Goal: Task Accomplishment & Management: Use online tool/utility

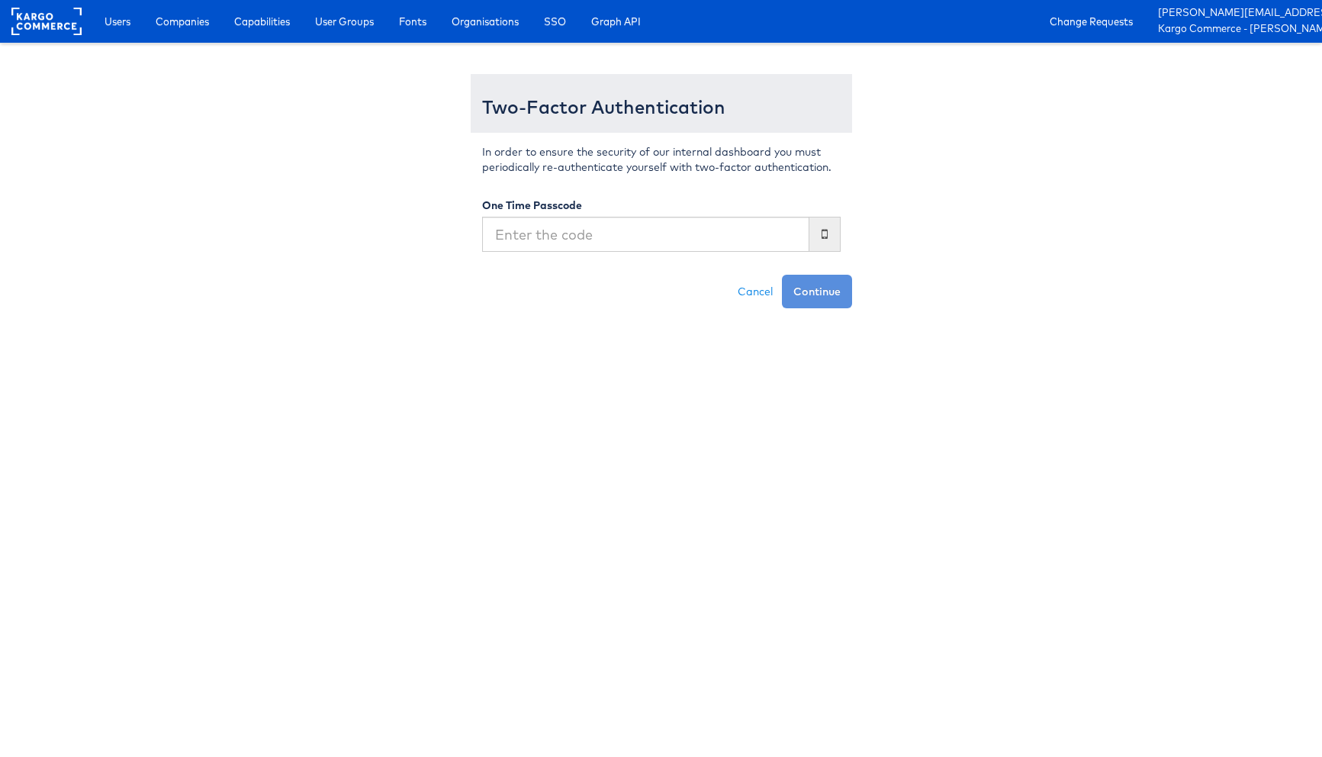
click at [580, 248] on input "text" at bounding box center [645, 234] width 327 height 35
type input "355368"
click at [807, 283] on button "Continue" at bounding box center [817, 292] width 70 height 34
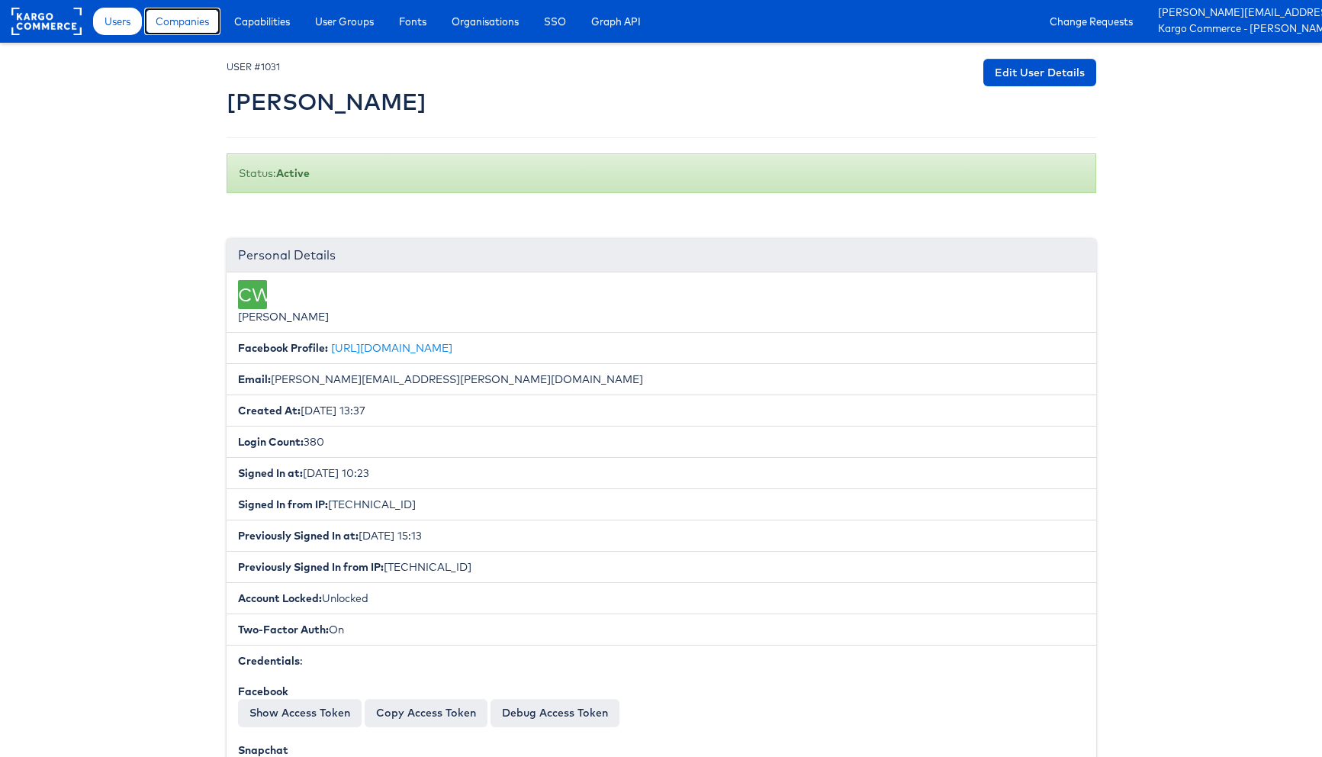
click at [185, 34] on link "Companies" at bounding box center [182, 21] width 76 height 27
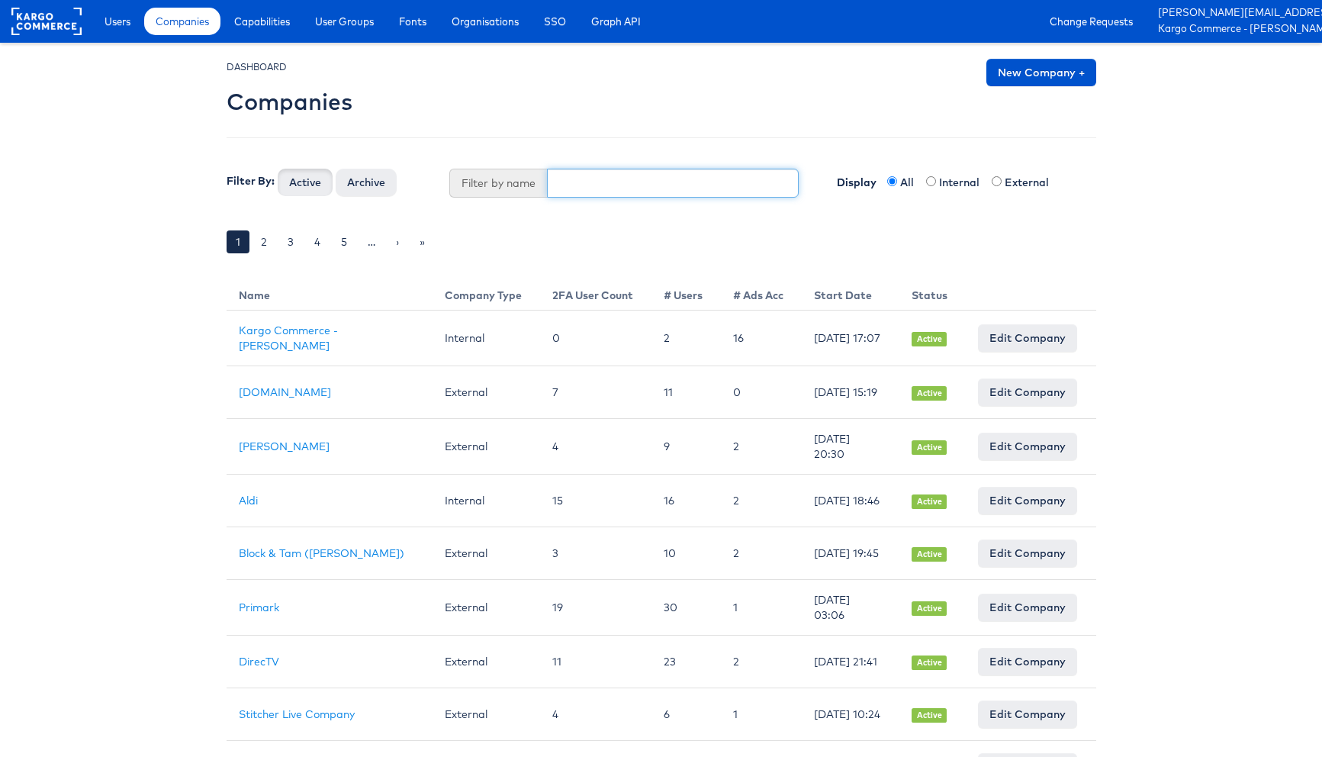
click at [602, 181] on input "text" at bounding box center [673, 183] width 252 height 29
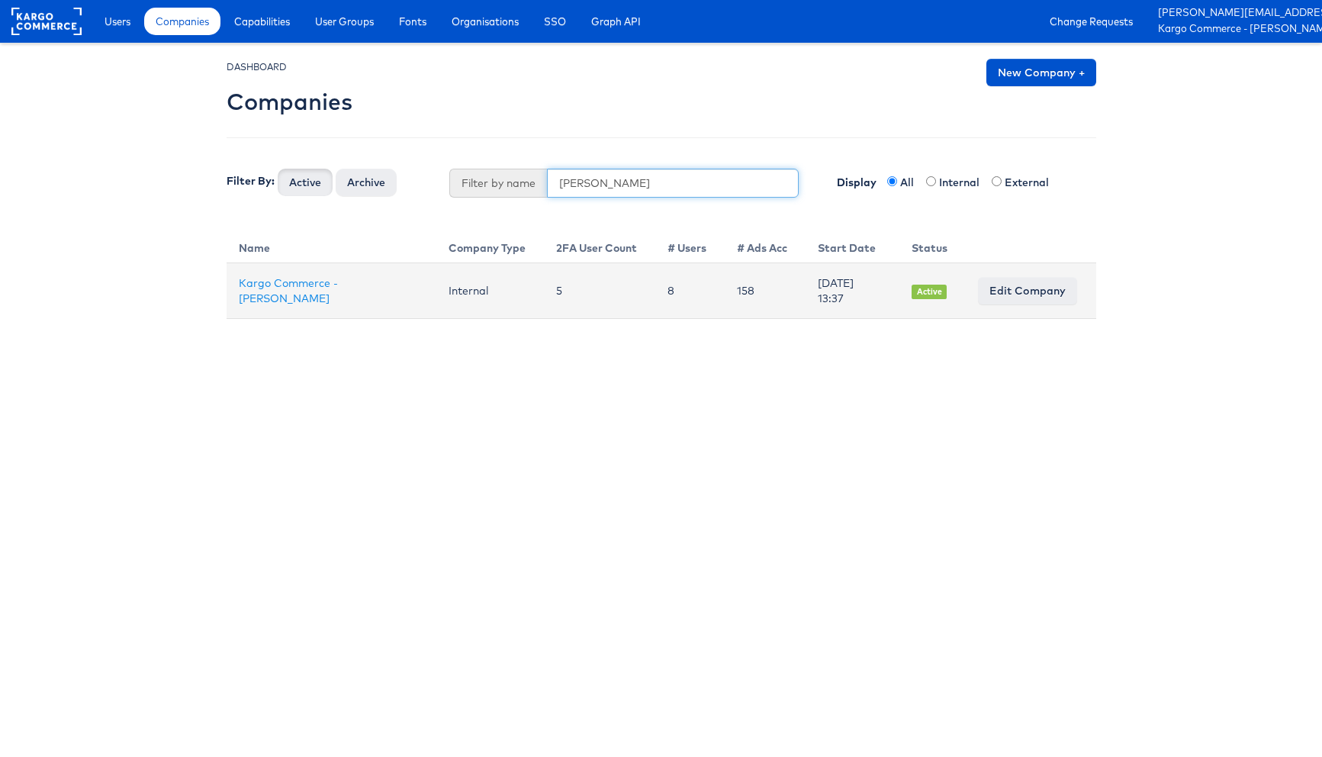
type input "craig"
click at [292, 292] on td "Kargo Commerce - [PERSON_NAME]" at bounding box center [332, 291] width 210 height 56
click at [312, 279] on link "Kargo Commerce - [PERSON_NAME]" at bounding box center [288, 290] width 99 height 29
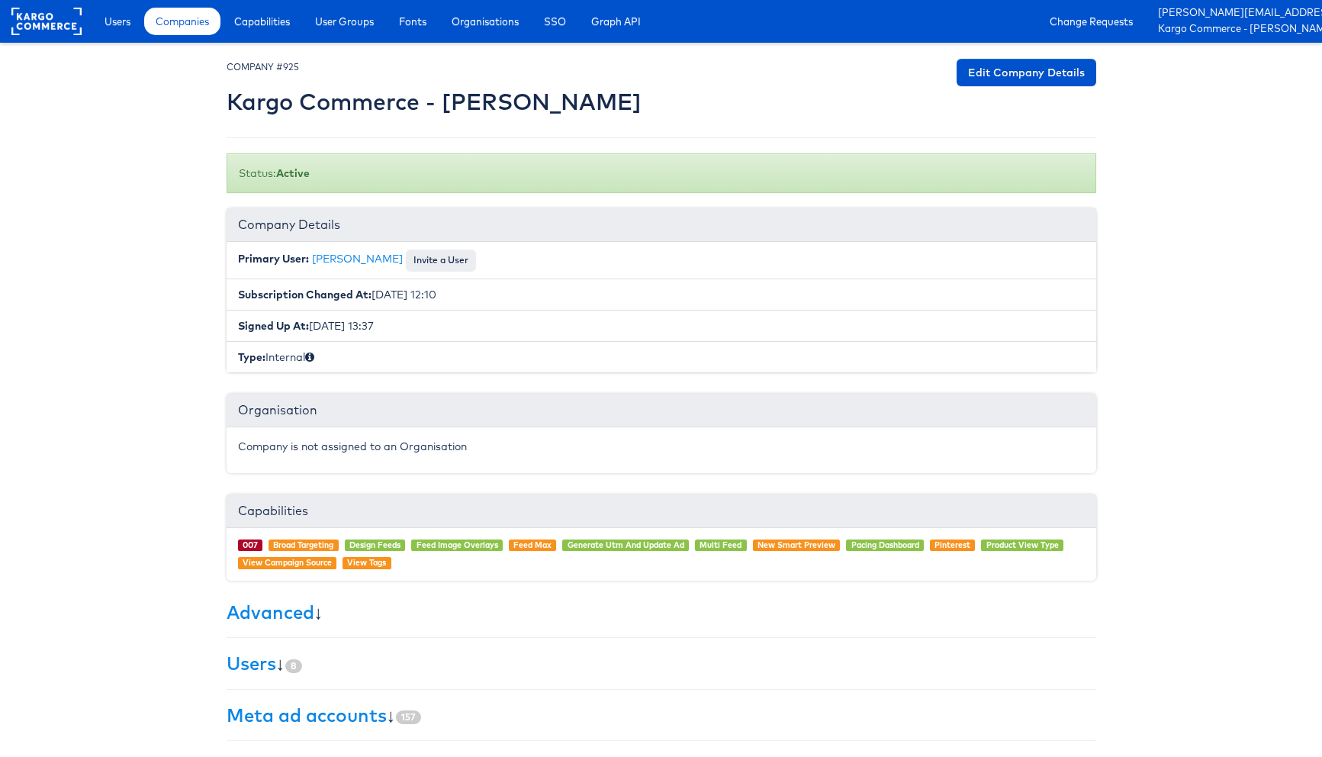
scroll to position [153, 0]
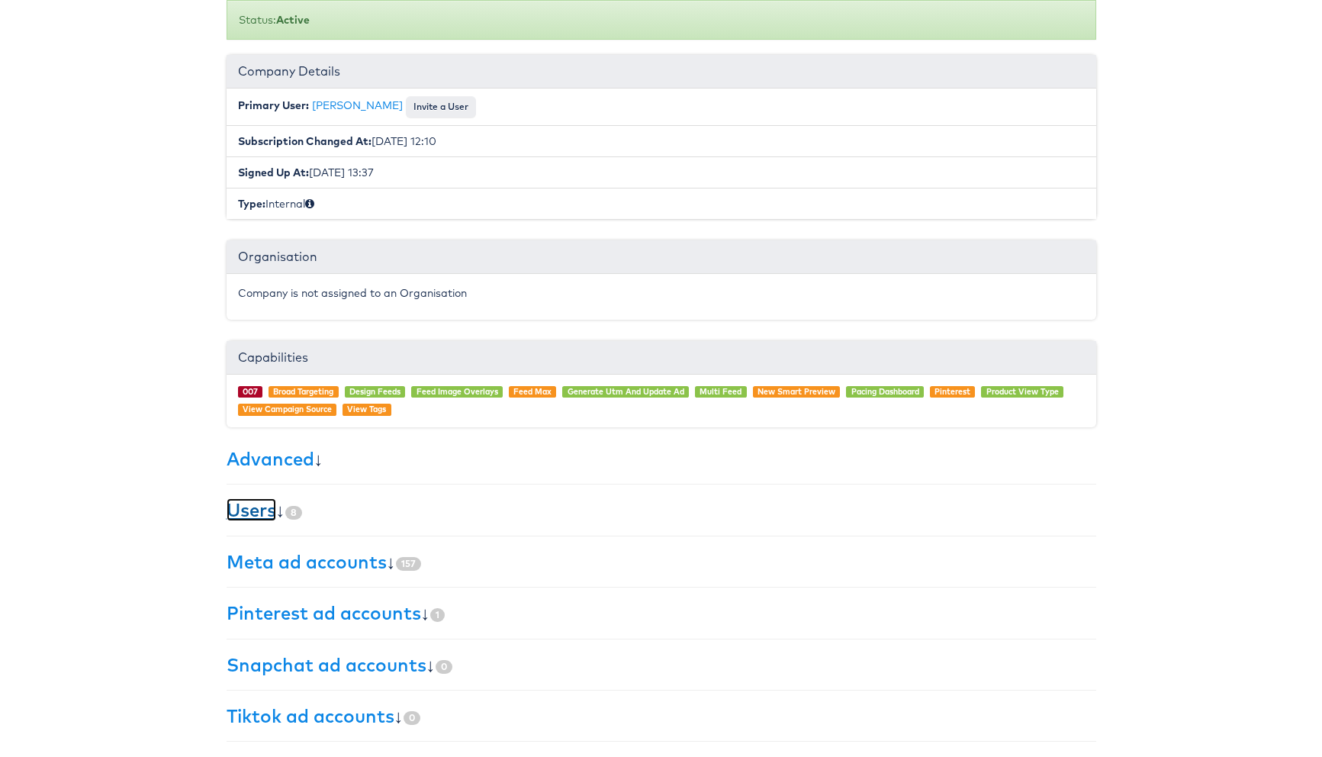
click at [246, 506] on link "Users" at bounding box center [252, 509] width 50 height 23
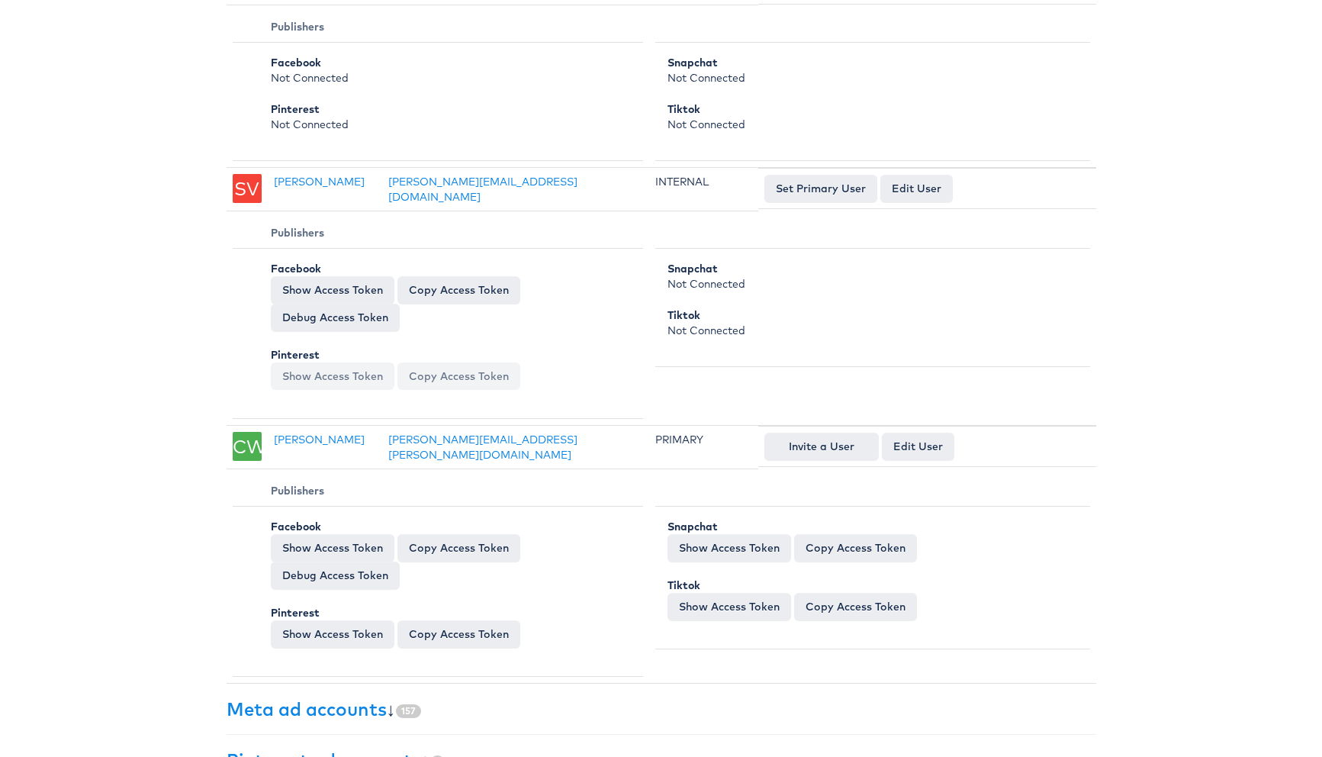
scroll to position [2169, 0]
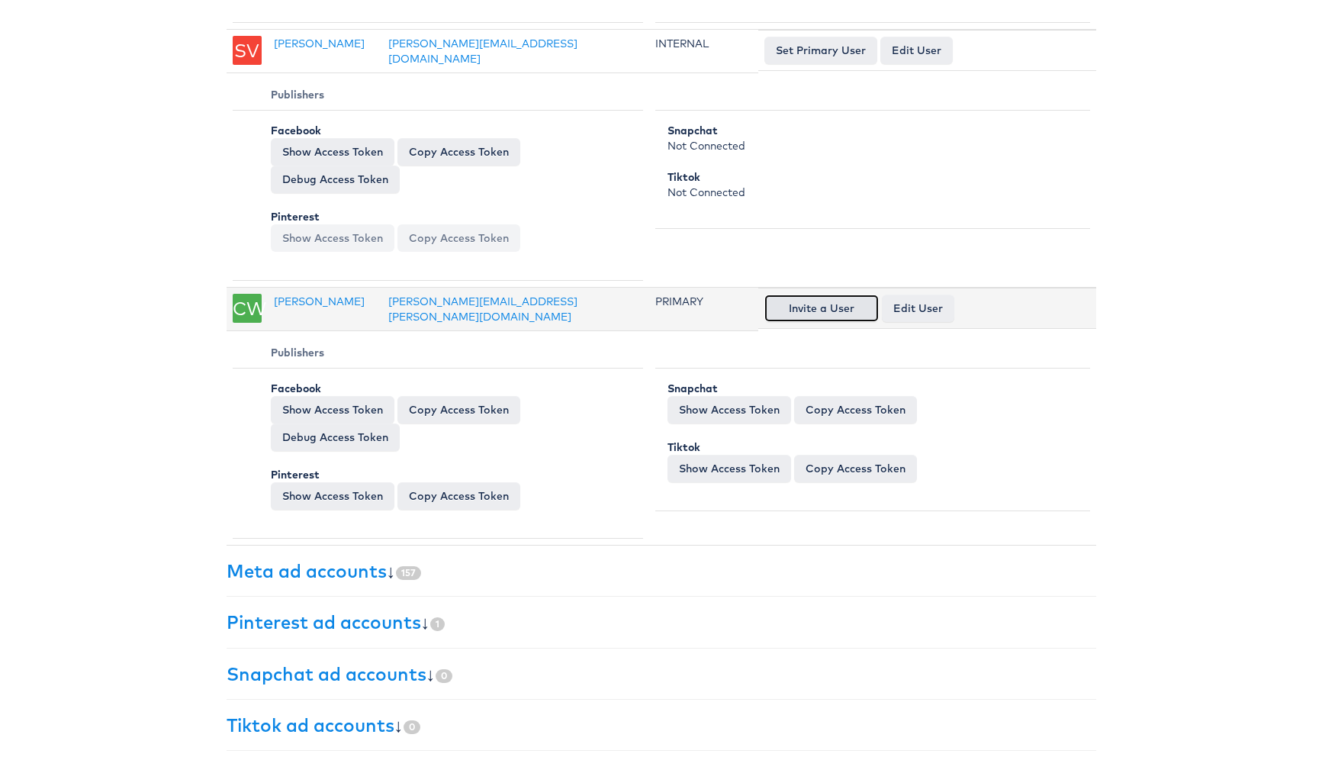
click at [831, 294] on button "Invite a User" at bounding box center [821, 307] width 114 height 27
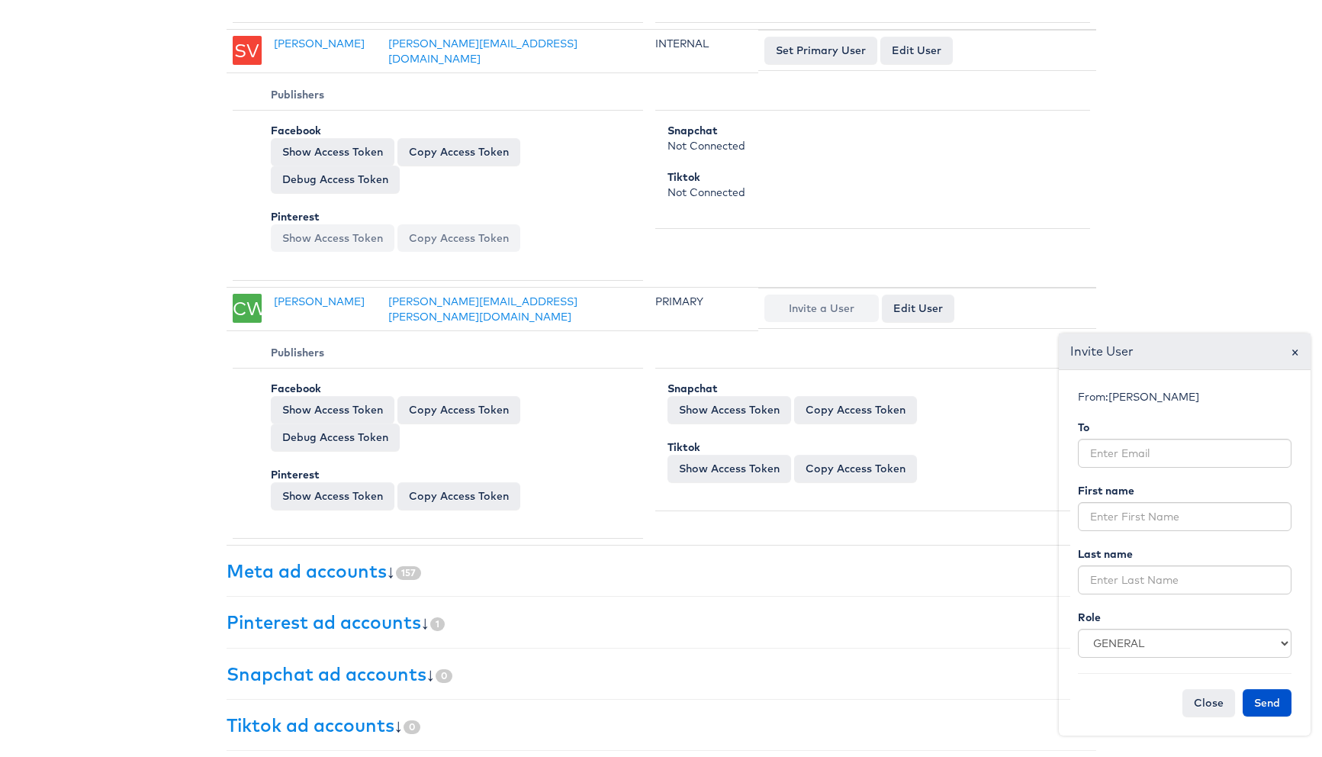
click at [1201, 618] on form "From: Craig Wilmott To First name Last name Role GENERAL INTERNAL CREATIVE Clos…" at bounding box center [1184, 552] width 229 height 343
click at [1196, 629] on select "GENERAL INTERNAL CREATIVE" at bounding box center [1185, 643] width 214 height 29
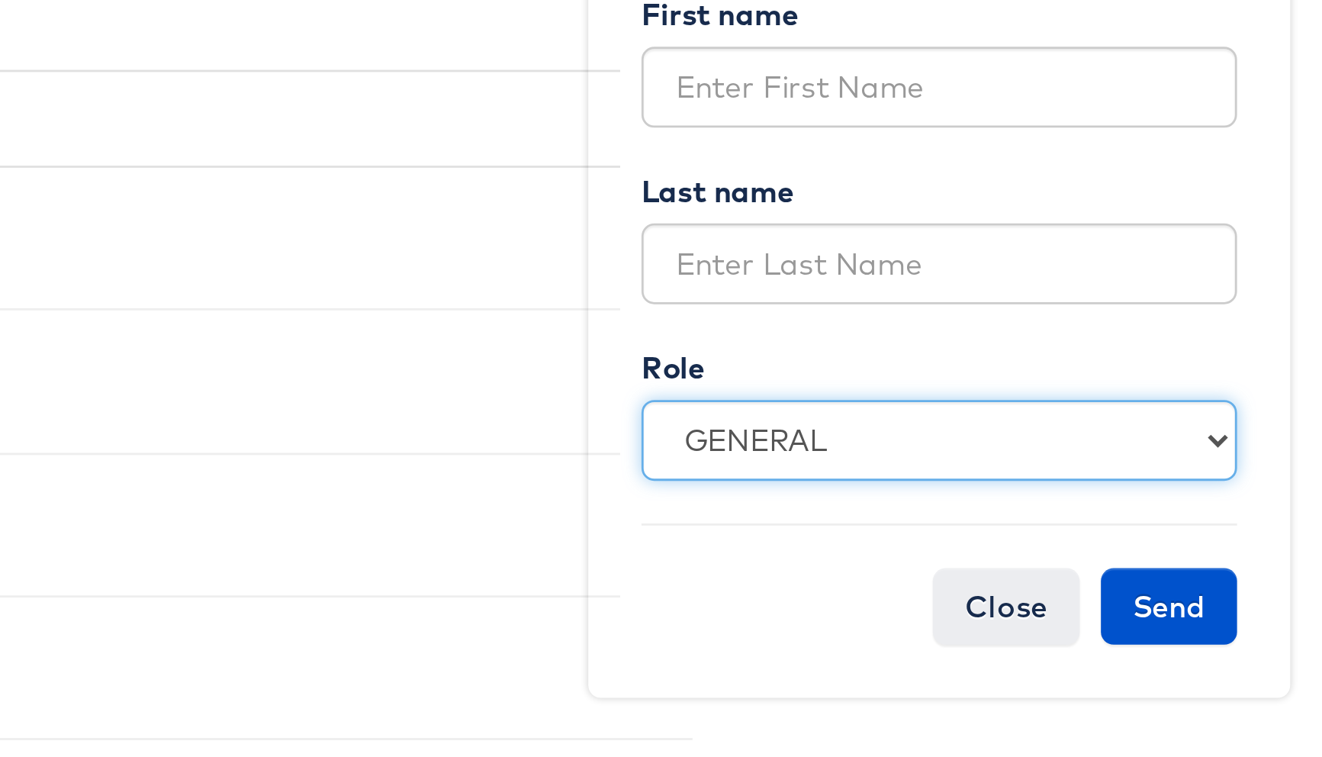
click at [1138, 638] on select "GENERAL INTERNAL CREATIVE" at bounding box center [1185, 643] width 214 height 29
select select "creative"
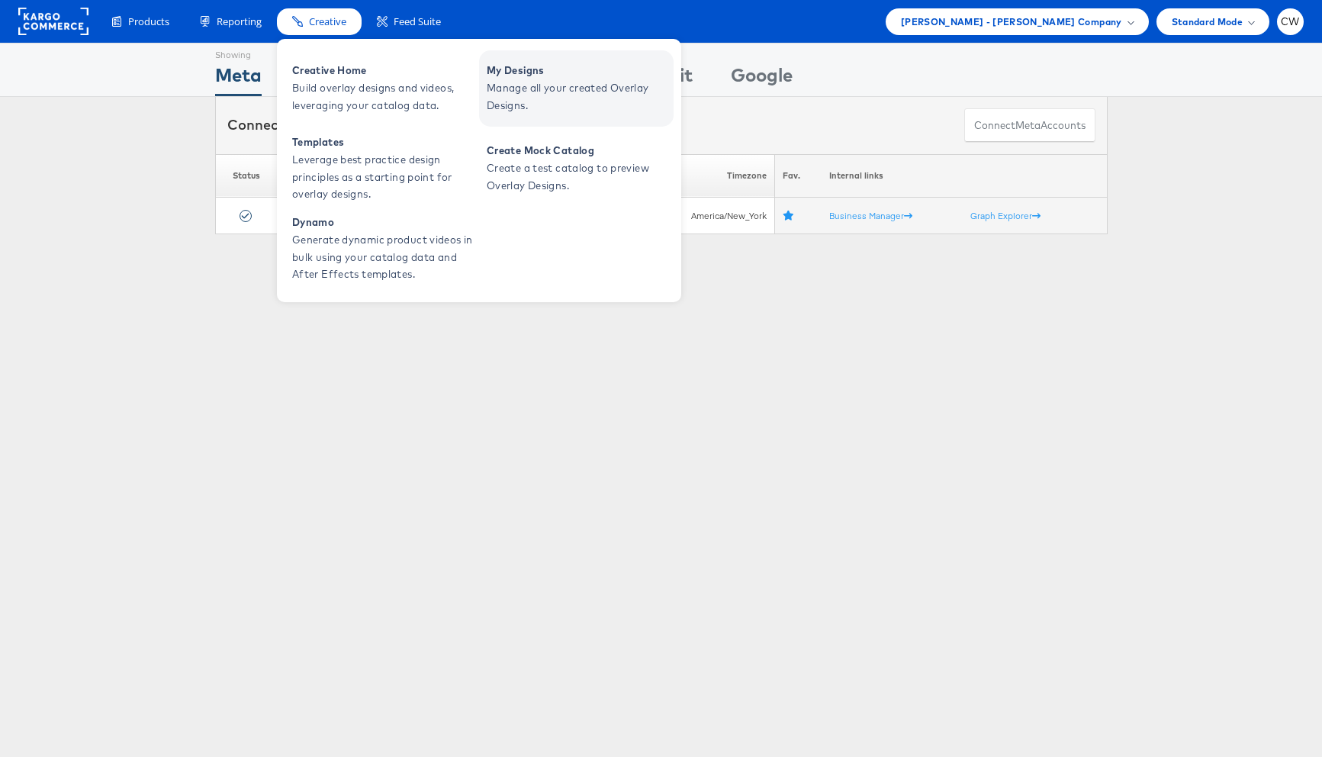
click at [548, 85] on span "Manage all your created Overlay Designs." at bounding box center [578, 96] width 183 height 35
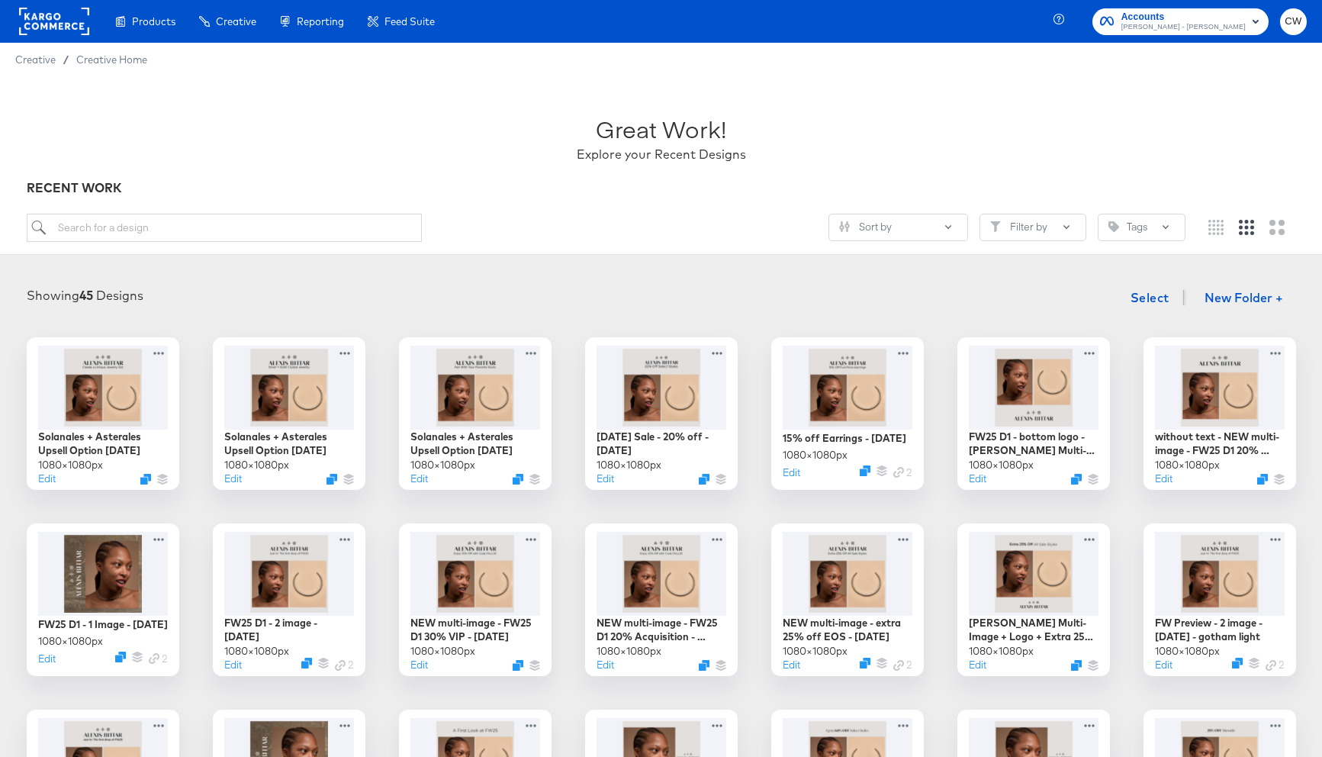
click at [64, 13] on rect at bounding box center [54, 21] width 70 height 27
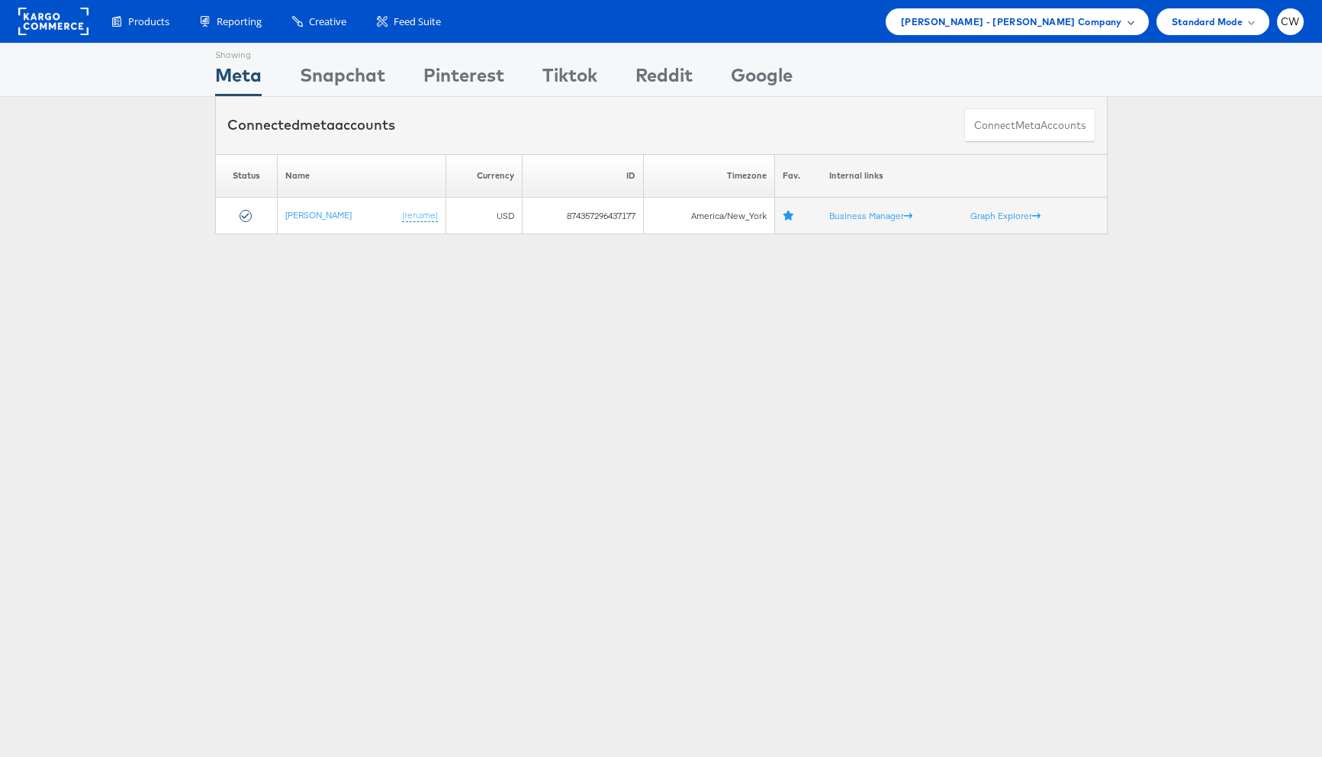
click at [1032, 14] on span "[PERSON_NAME] - [PERSON_NAME] Company" at bounding box center [1011, 22] width 221 height 16
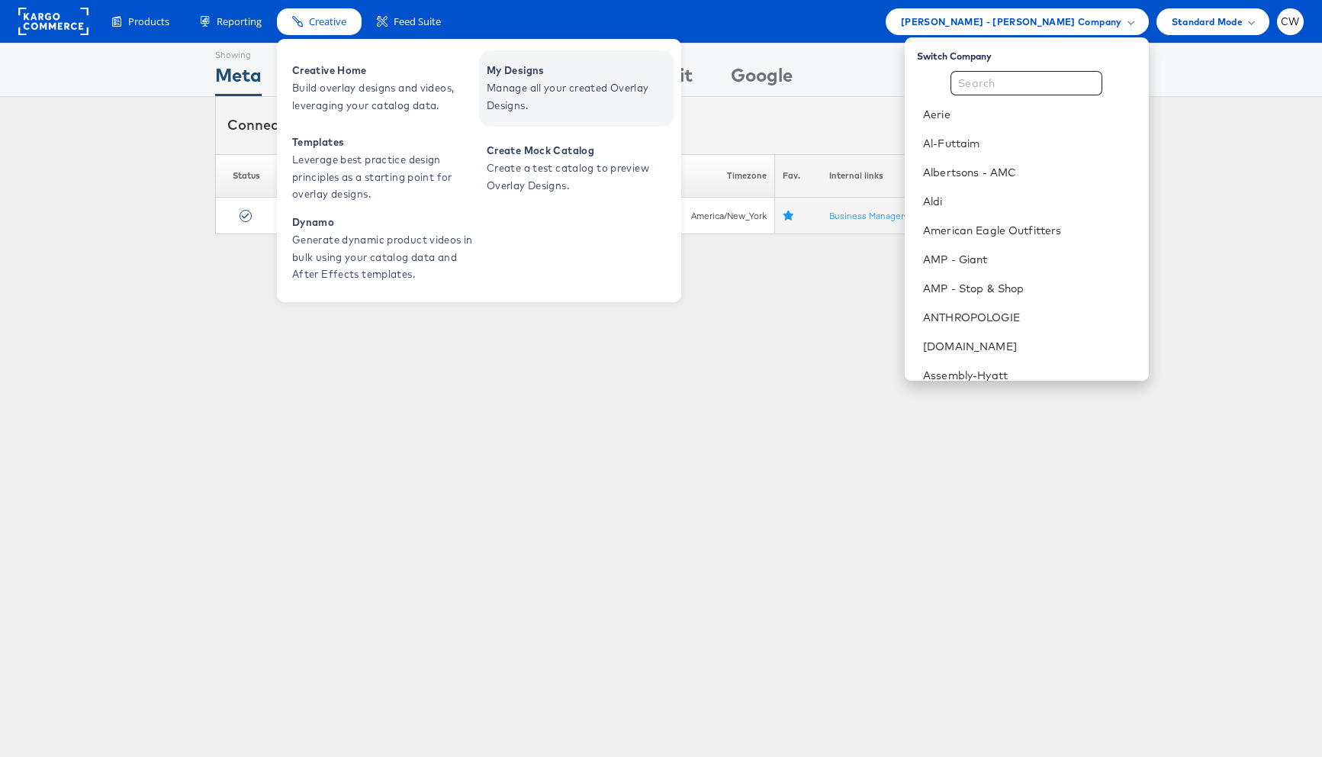
click at [543, 99] on span "Manage all your created Overlay Designs." at bounding box center [578, 96] width 183 height 35
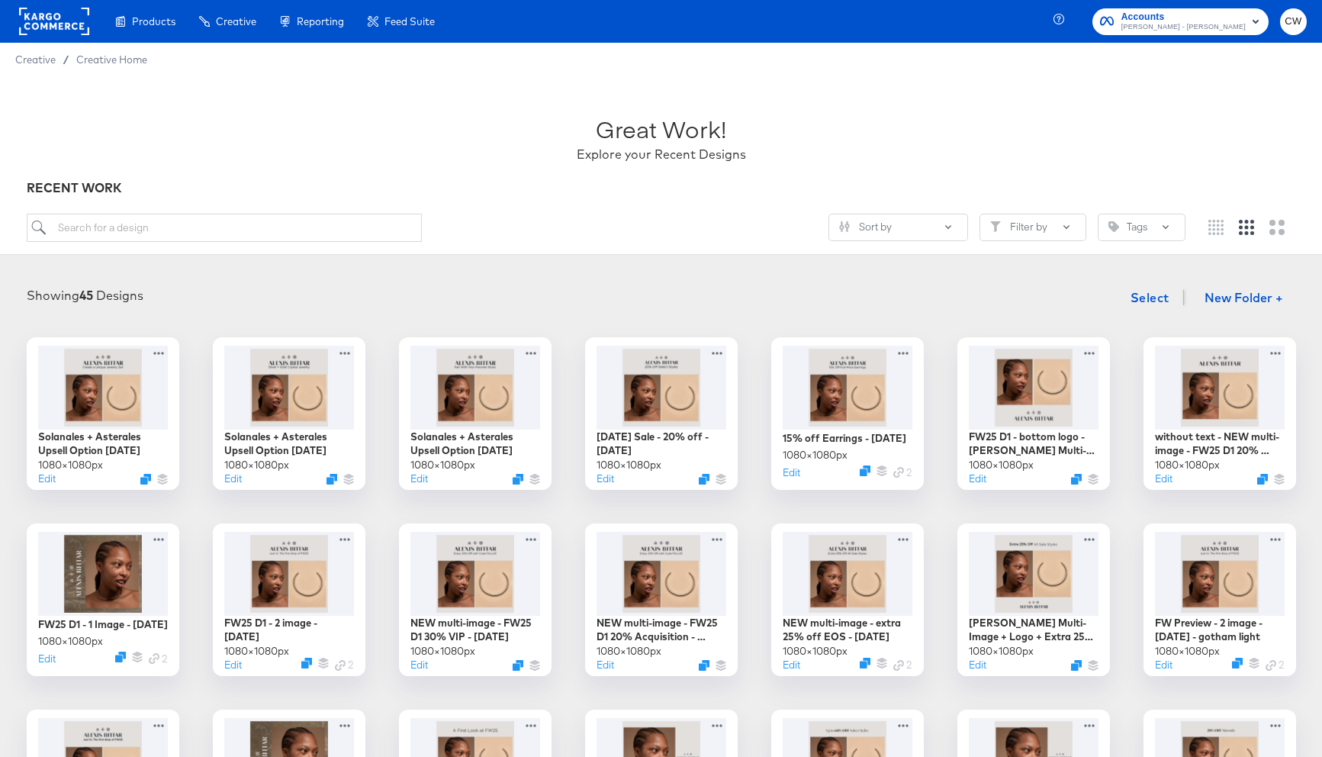
click at [39, 26] on rect at bounding box center [54, 21] width 70 height 27
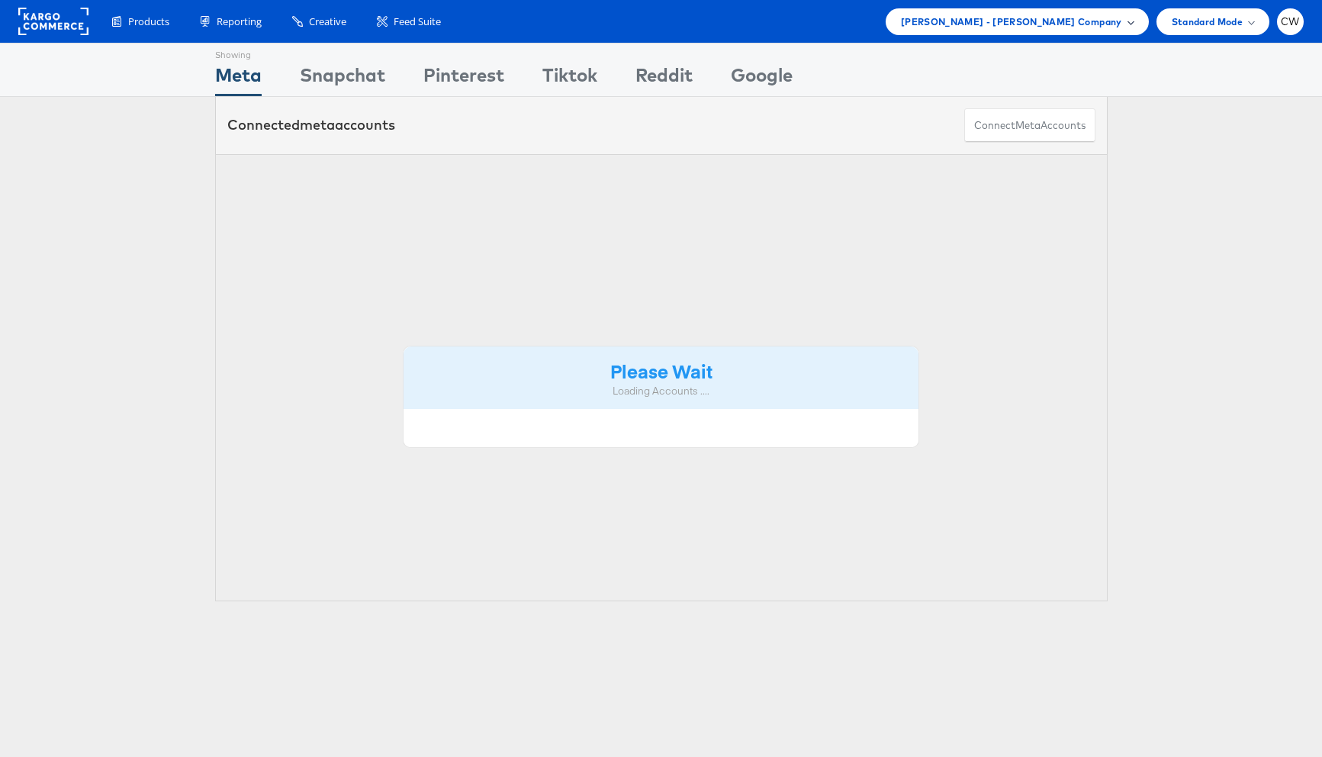
click at [1094, 20] on span "[PERSON_NAME] - [PERSON_NAME] Company" at bounding box center [1011, 22] width 221 height 16
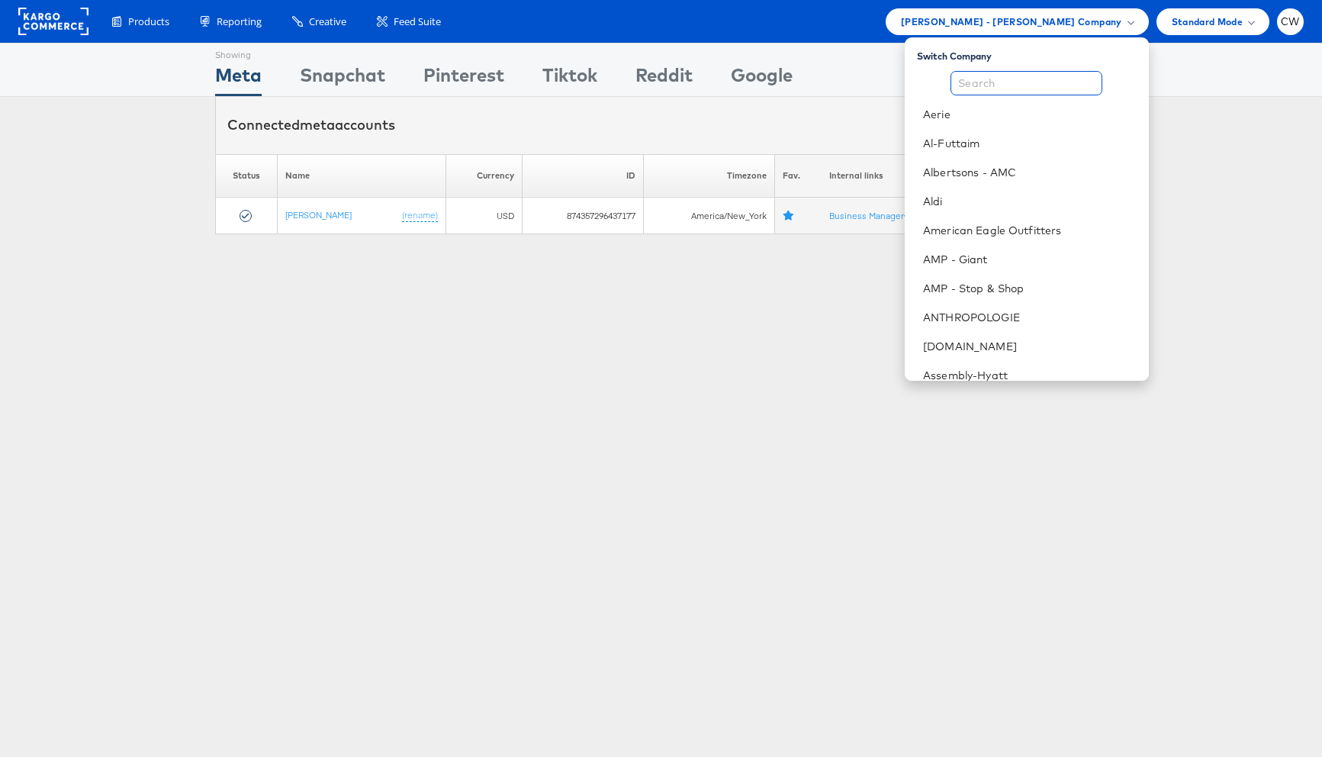
click at [1019, 79] on input "text" at bounding box center [1026, 83] width 152 height 24
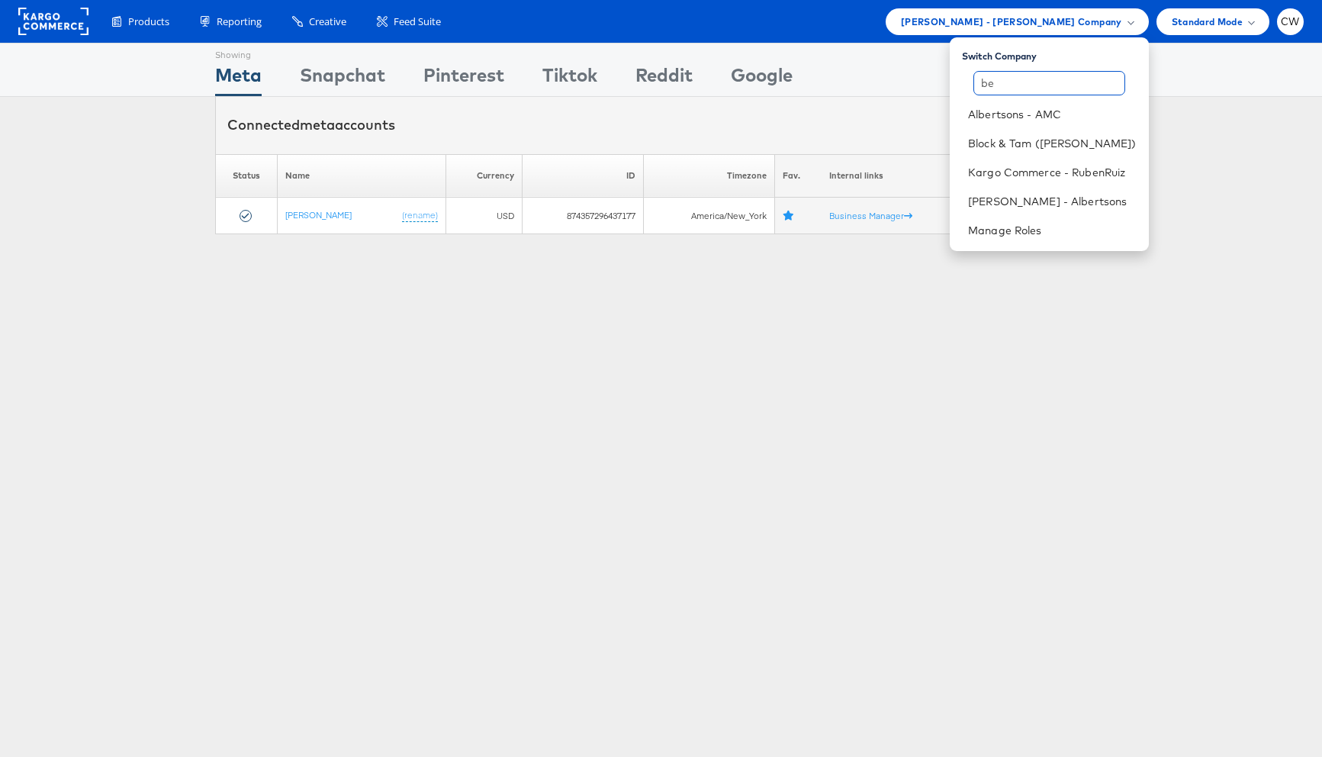
type input "b"
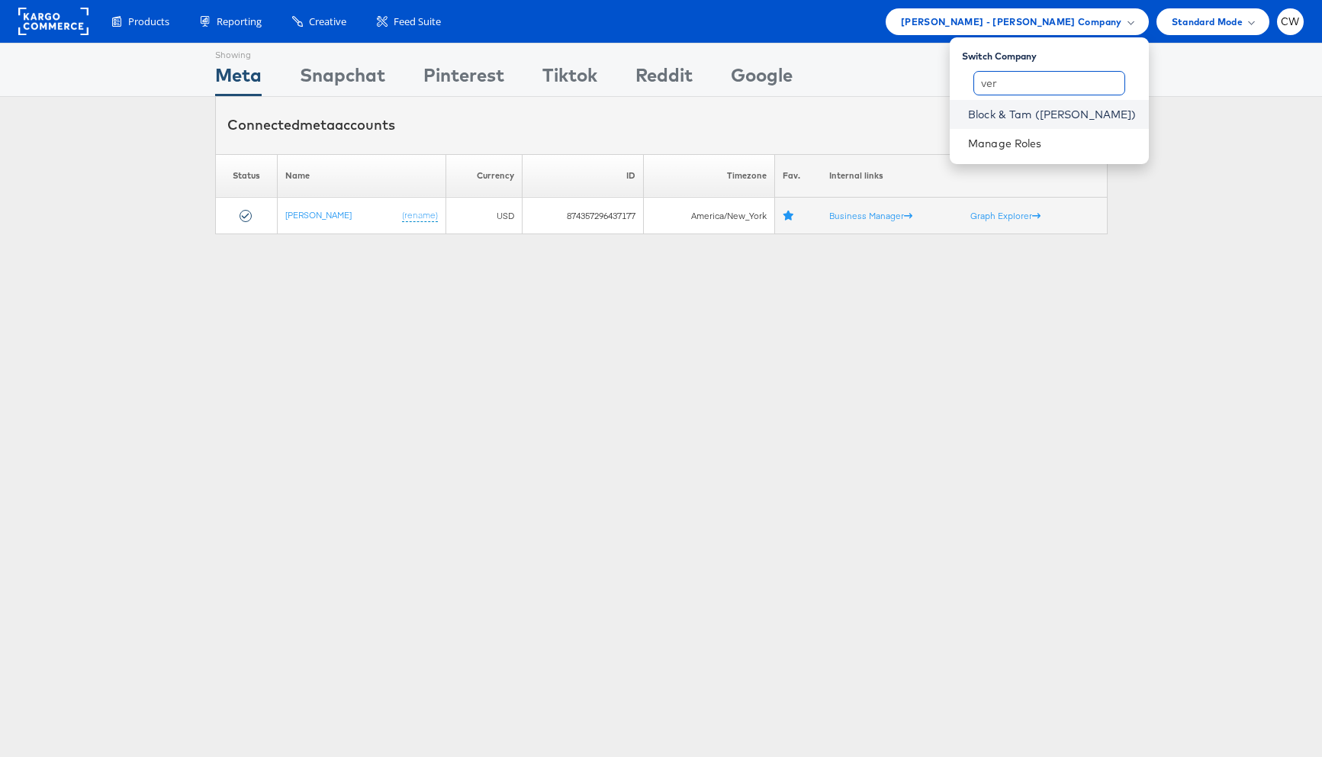
type input "ver"
click at [1052, 107] on link "Block & Tam ([PERSON_NAME])" at bounding box center [1052, 114] width 169 height 15
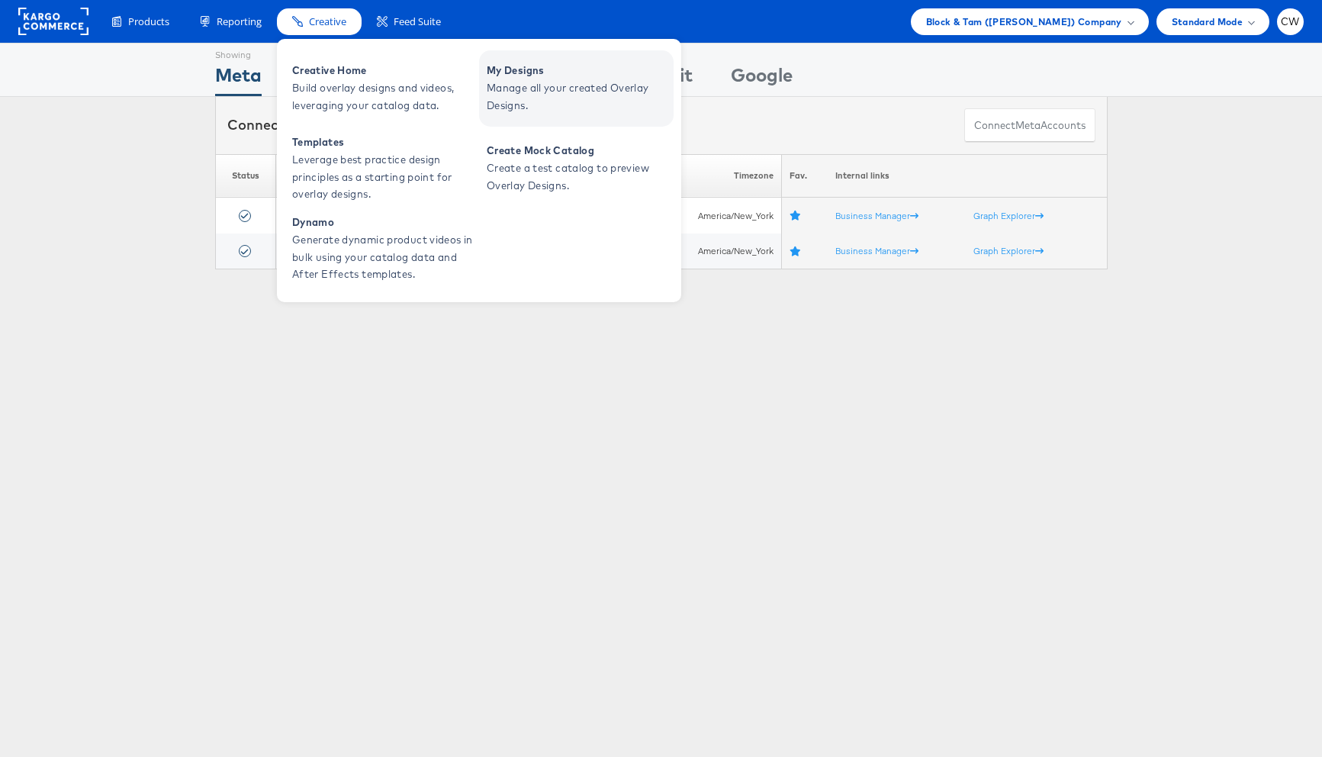
click at [541, 79] on span "Manage all your created Overlay Designs." at bounding box center [578, 96] width 183 height 35
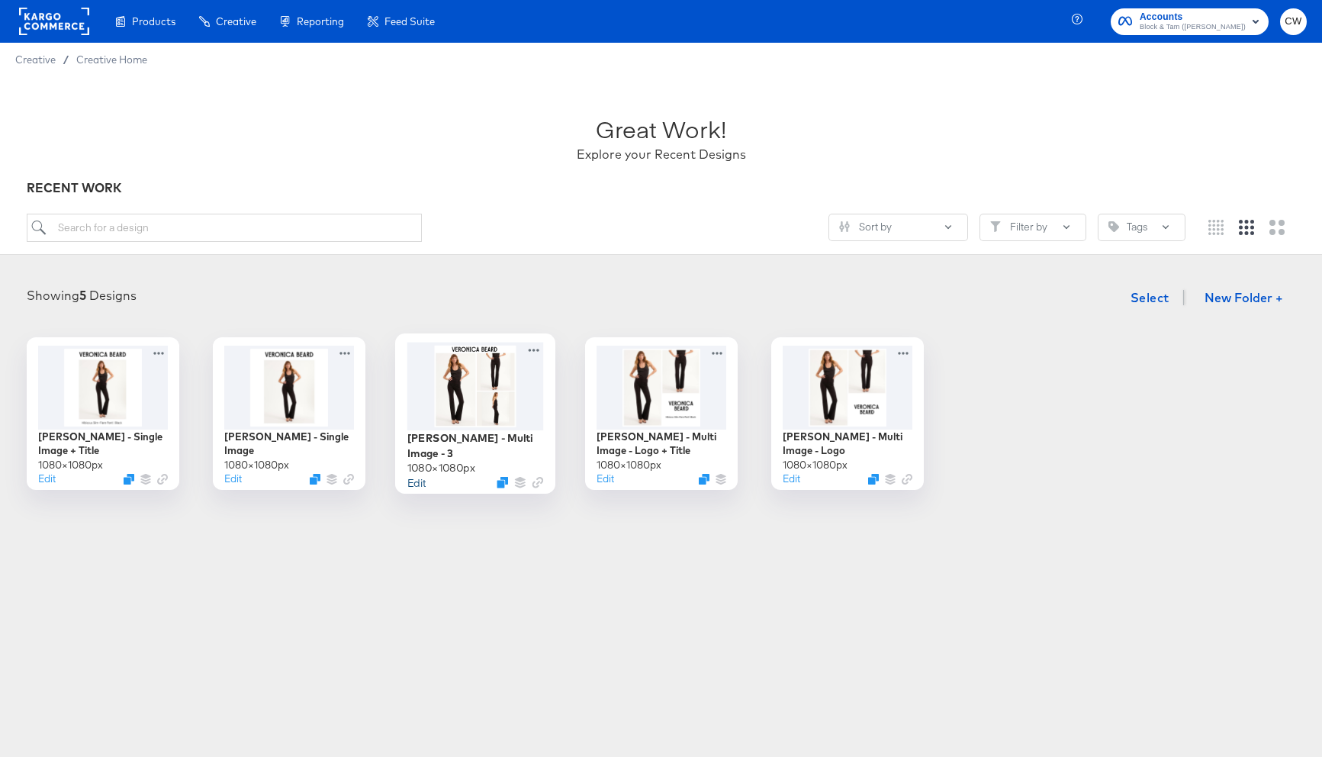
click at [418, 480] on button "Edit" at bounding box center [416, 481] width 18 height 14
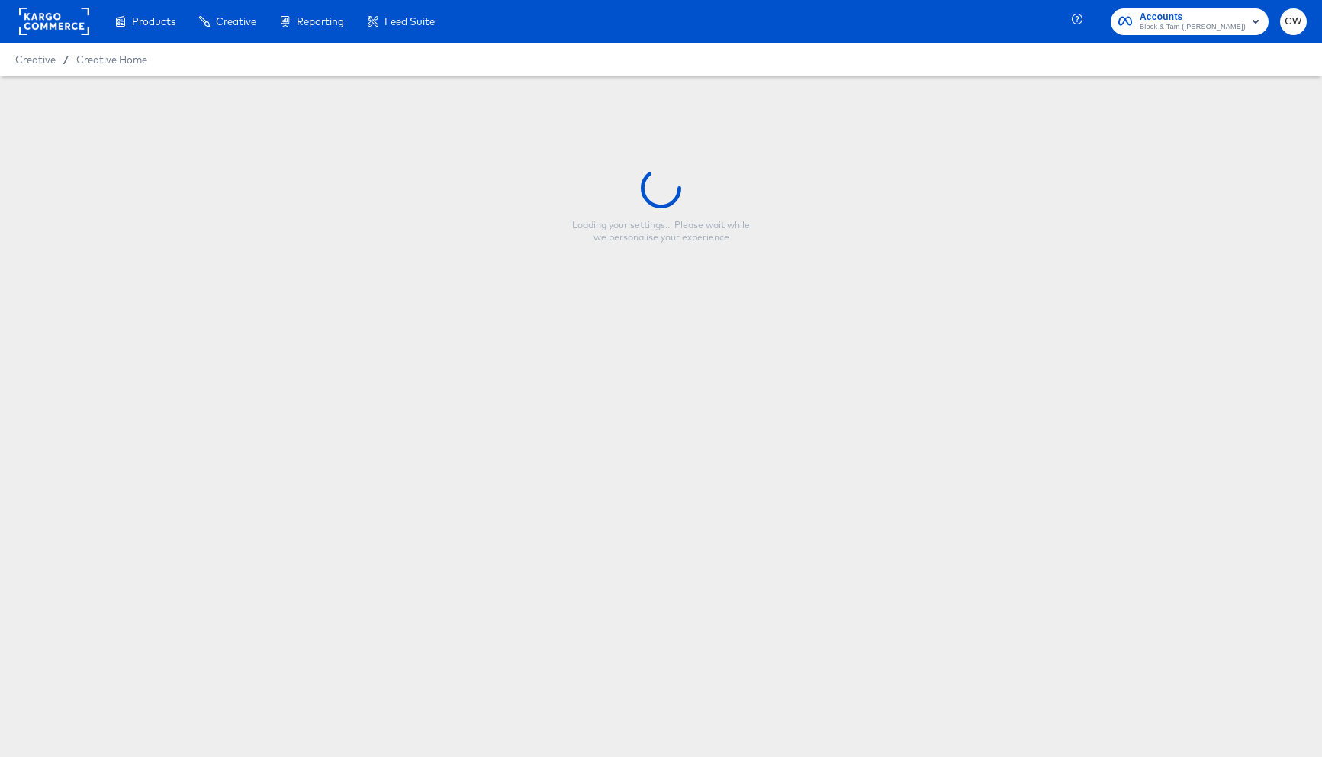
type input "[PERSON_NAME] - Multi Image - 3"
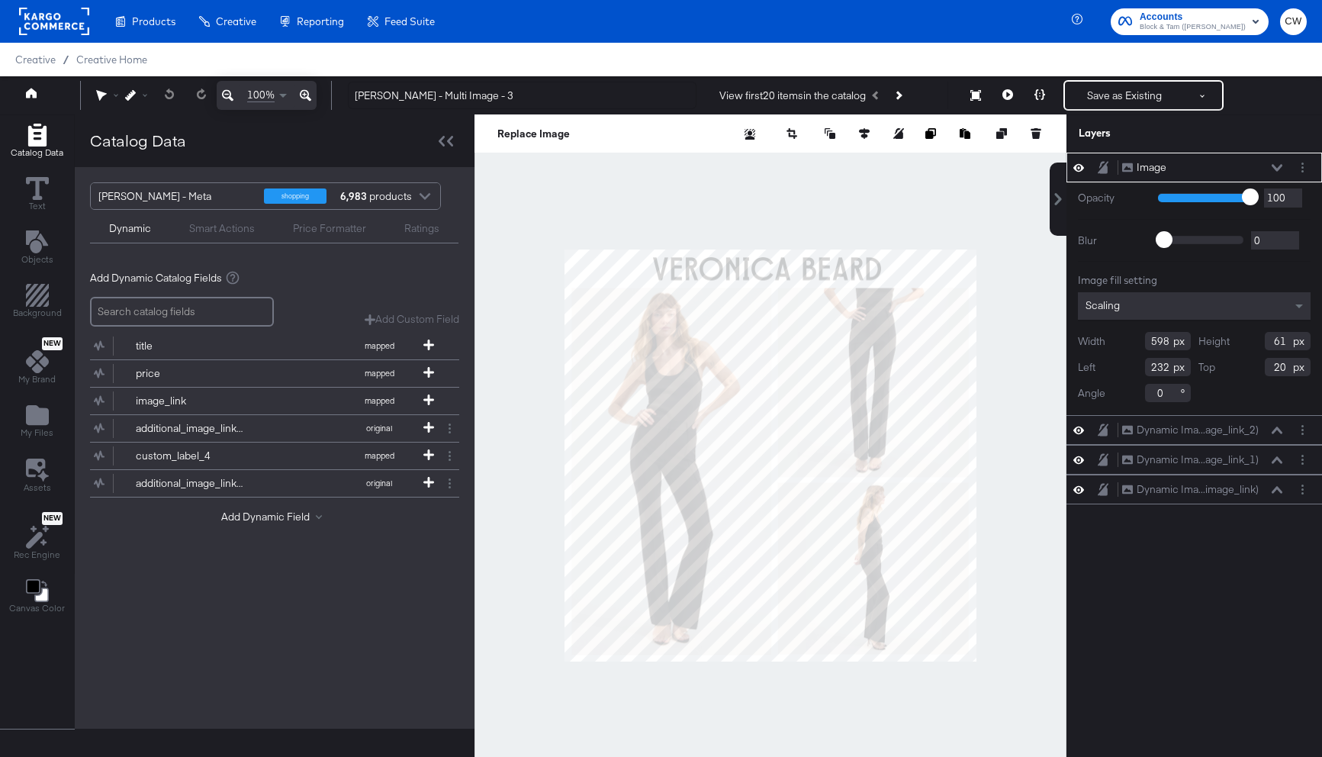
type input "452"
type input "46"
type input "290"
type input "14"
click at [764, 181] on div at bounding box center [770, 454] width 592 height 681
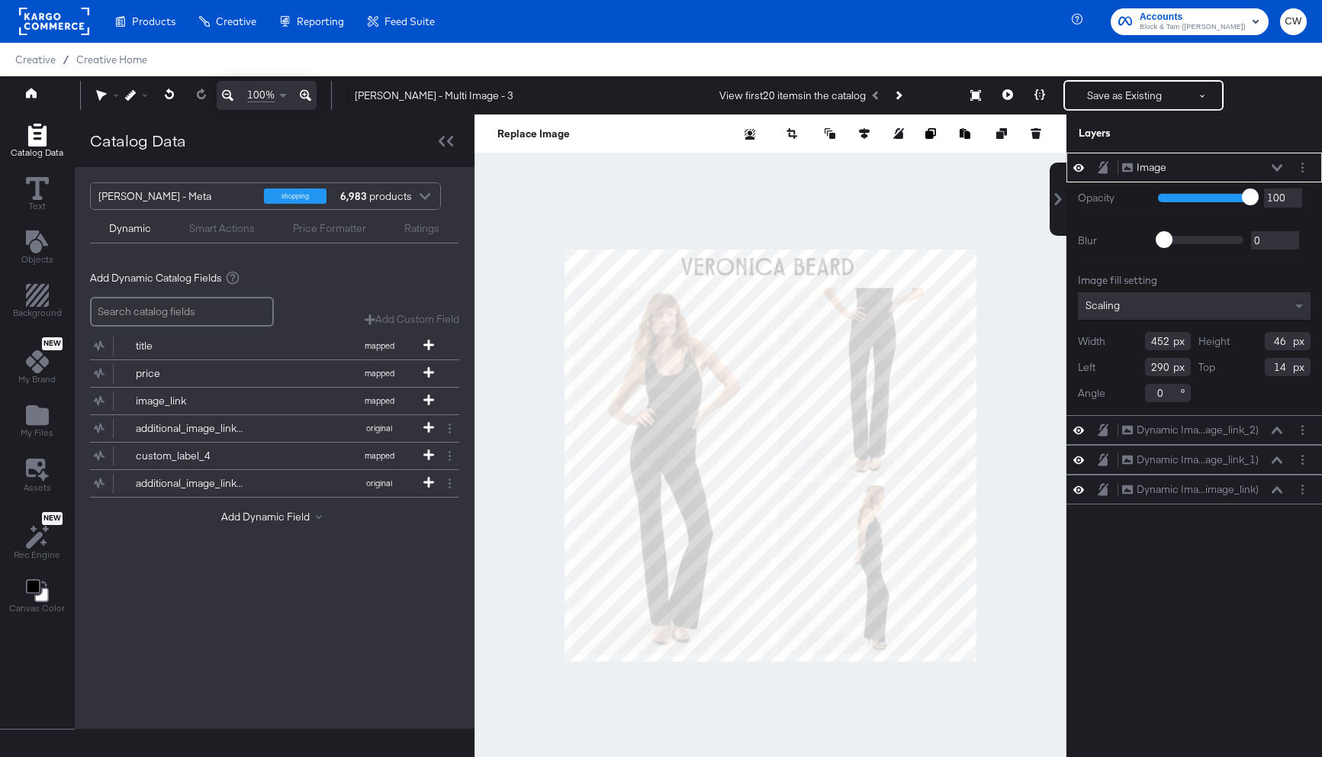
type input "306"
type input "22"
click at [802, 233] on div at bounding box center [770, 454] width 592 height 681
